Goal: Information Seeking & Learning: Learn about a topic

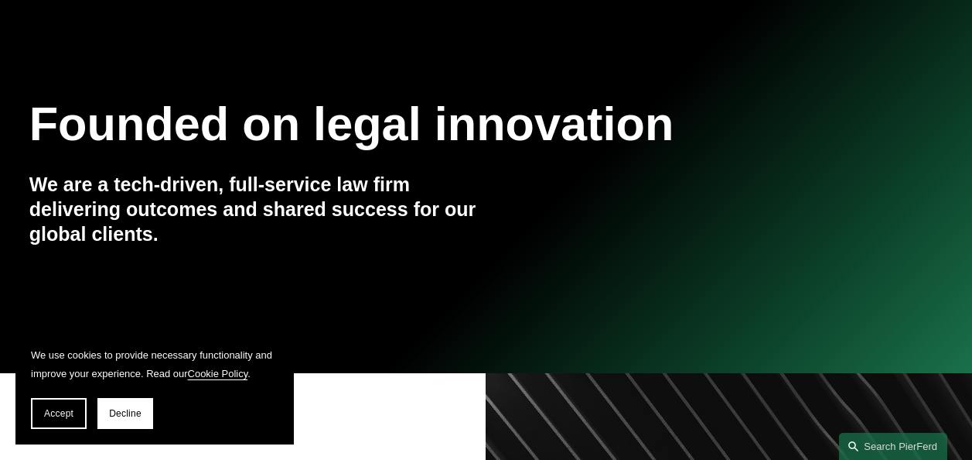
scroll to position [155, 0]
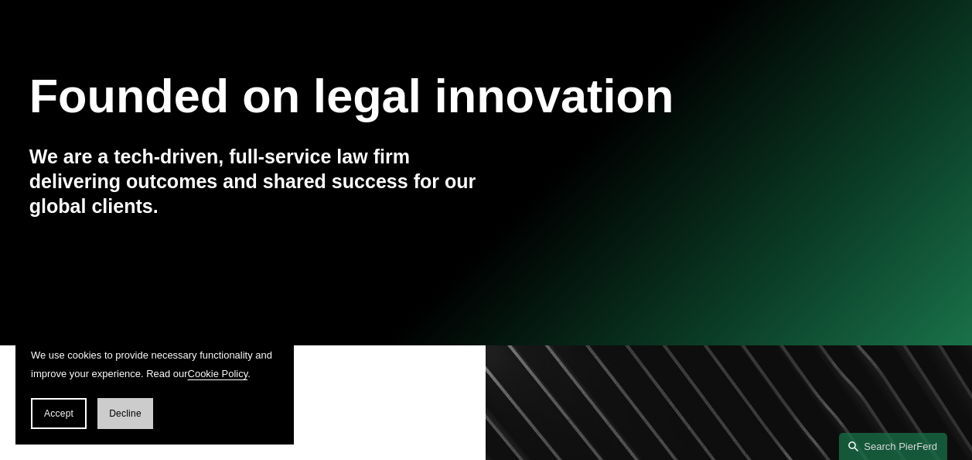
click at [121, 408] on span "Decline" at bounding box center [125, 413] width 32 height 11
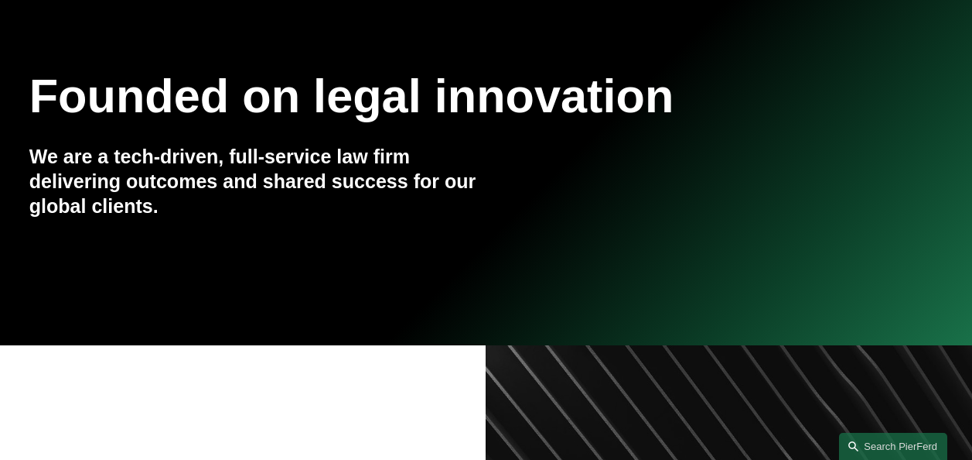
scroll to position [0, 0]
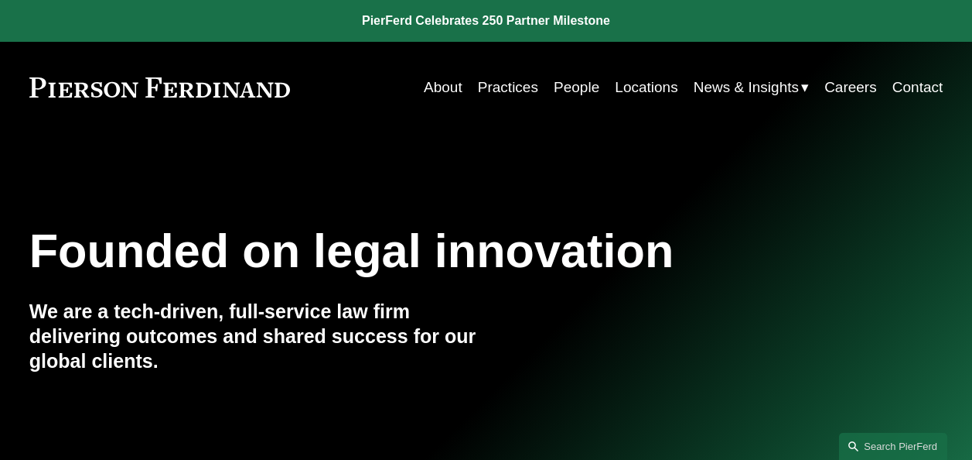
click at [565, 87] on link "People" at bounding box center [577, 87] width 46 height 29
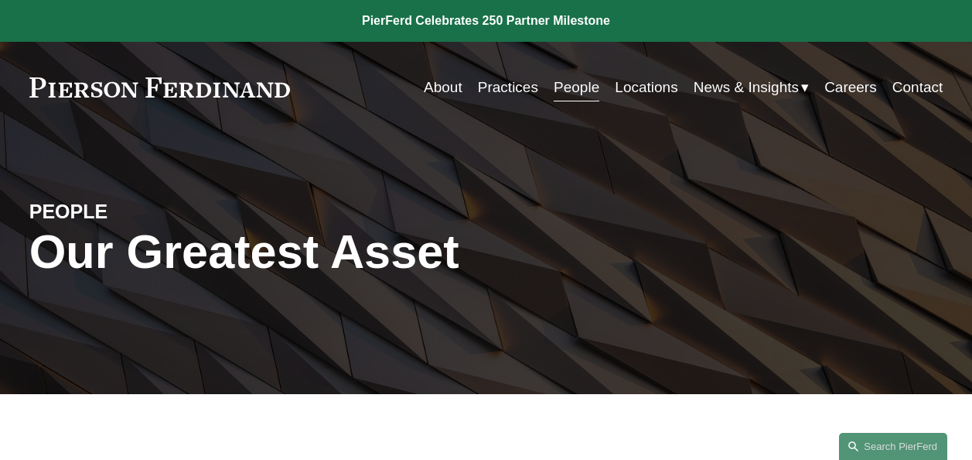
click at [641, 84] on link "Locations" at bounding box center [646, 87] width 63 height 29
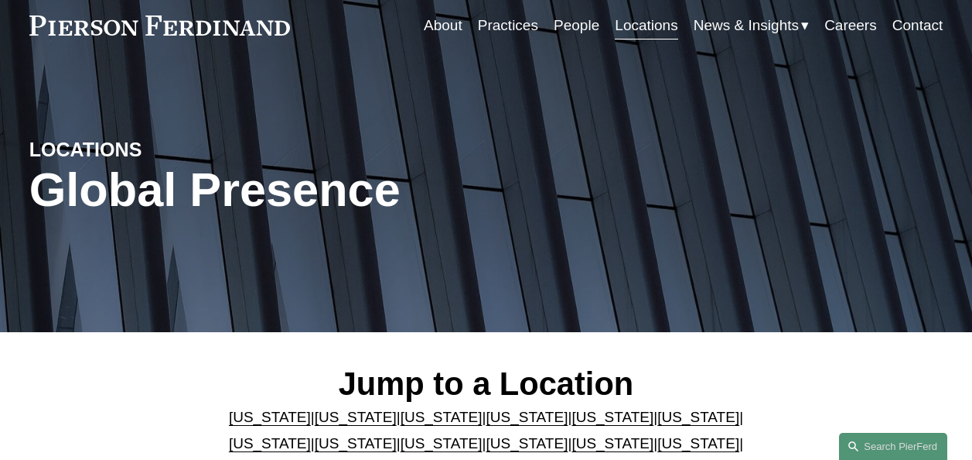
scroll to position [232, 0]
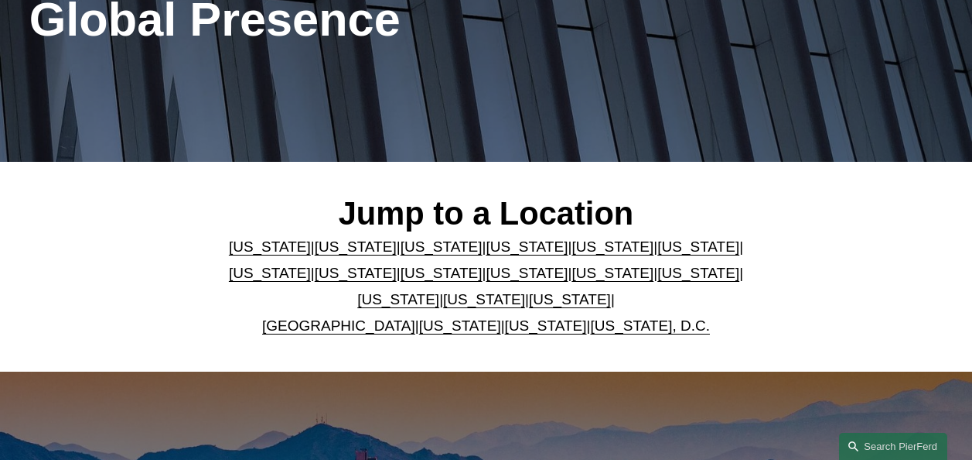
click at [572, 272] on link "[US_STATE]" at bounding box center [613, 273] width 82 height 16
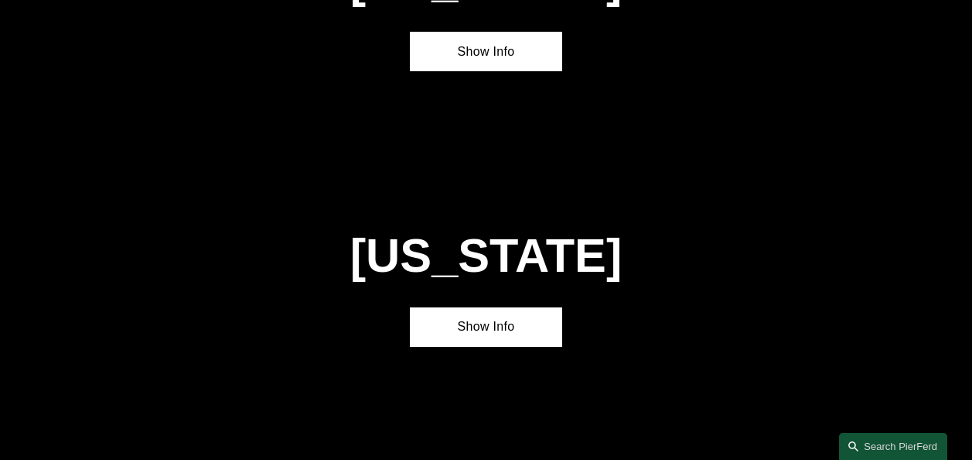
scroll to position [3391, 0]
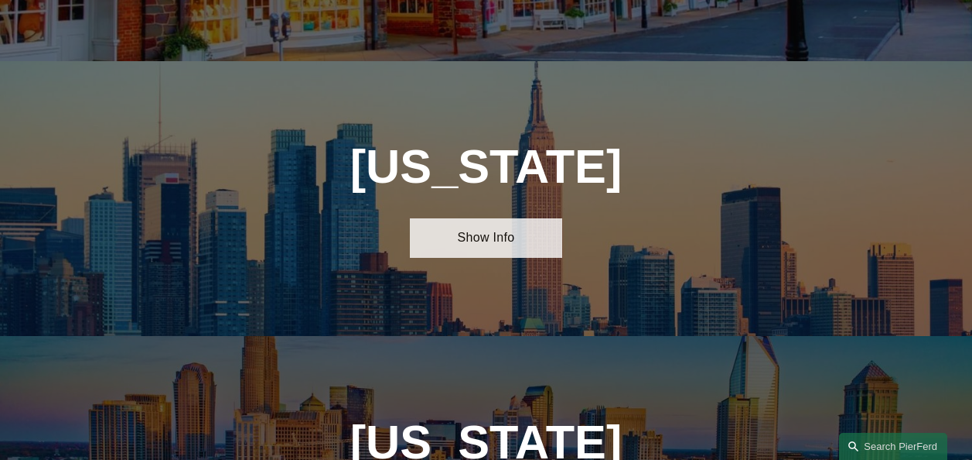
click at [480, 218] on link "Show Info" at bounding box center [486, 237] width 152 height 39
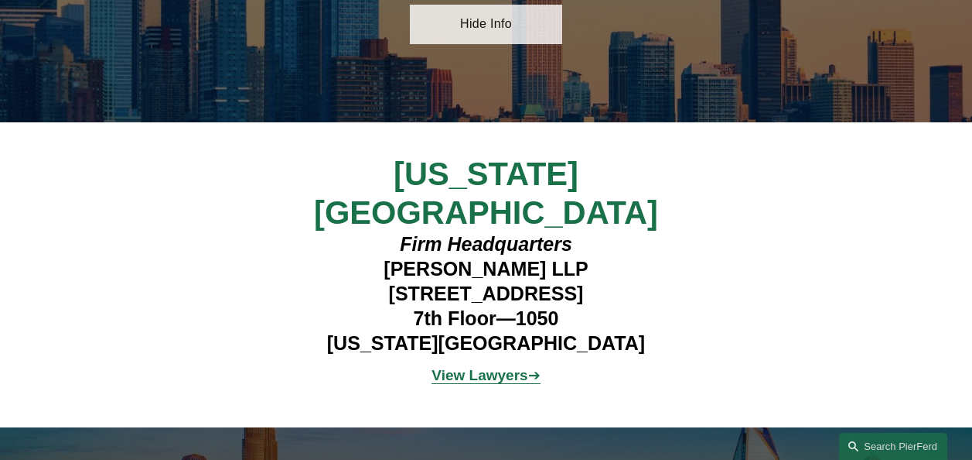
scroll to position [3623, 0]
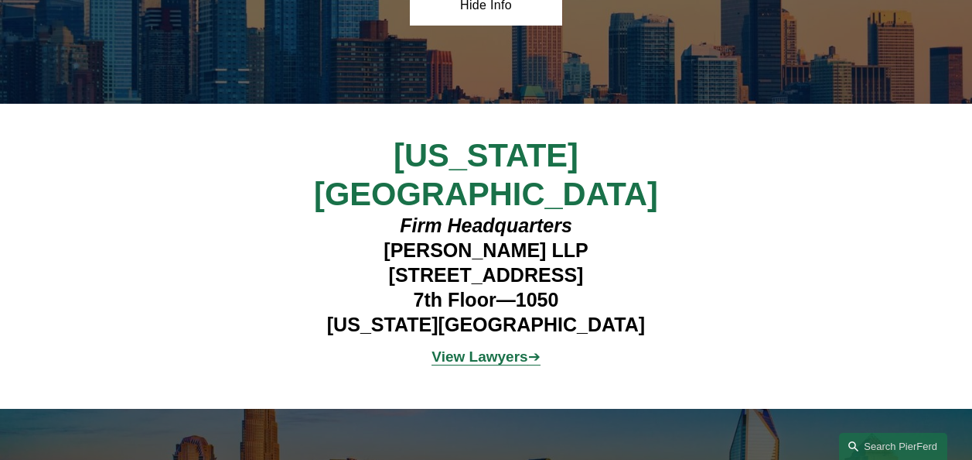
click at [487, 348] on strong "View Lawyers" at bounding box center [480, 356] width 96 height 16
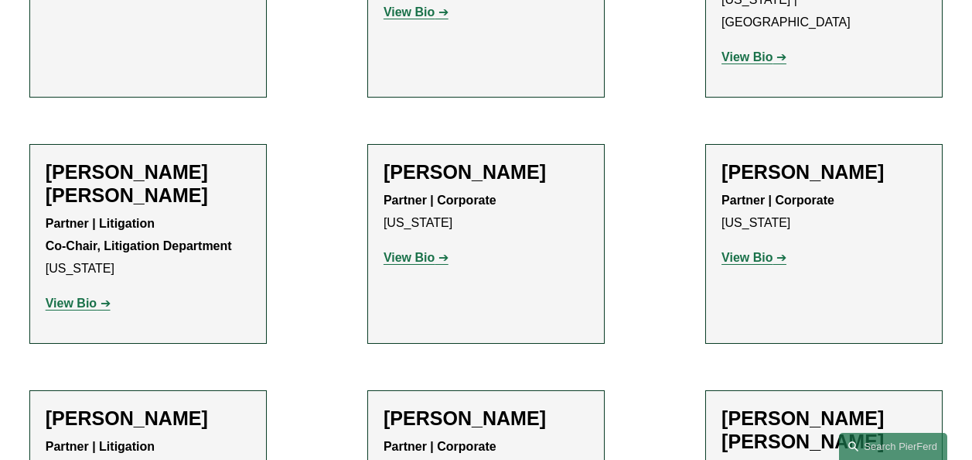
scroll to position [851, 0]
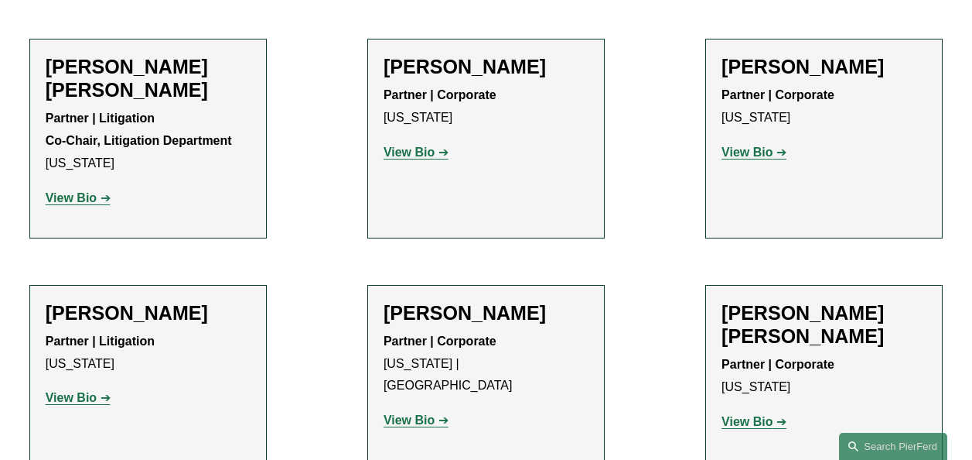
click at [428, 145] on strong "View Bio" at bounding box center [409, 151] width 51 height 13
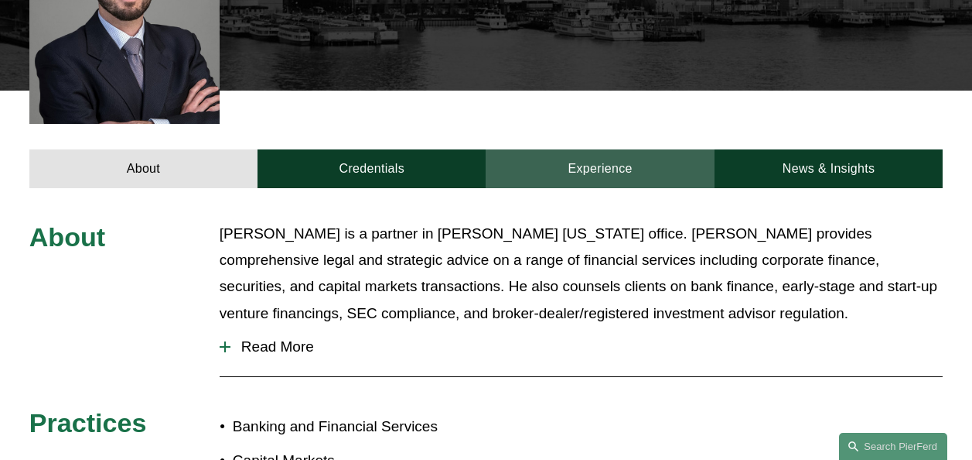
scroll to position [453, 0]
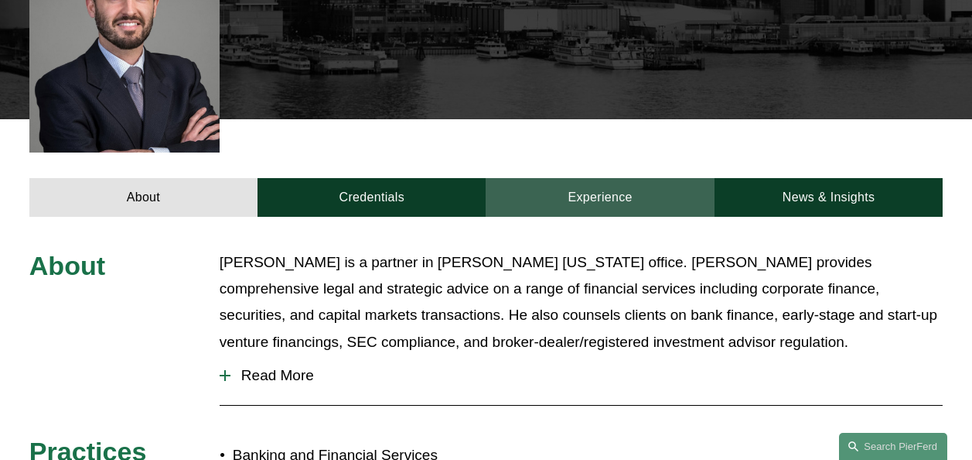
click at [650, 178] on link "Experience" at bounding box center [600, 197] width 228 height 39
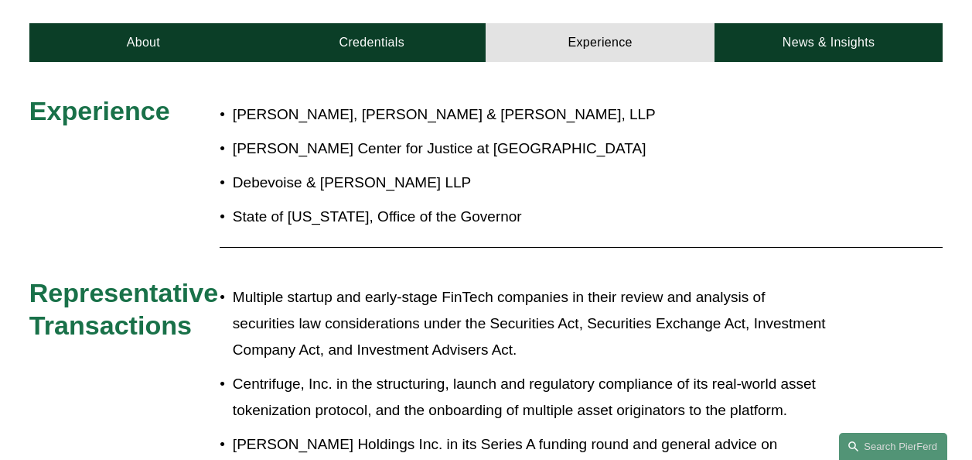
scroll to position [762, 0]
